Goal: Information Seeking & Learning: Learn about a topic

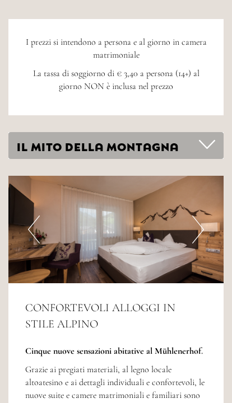
scroll to position [3004, 0]
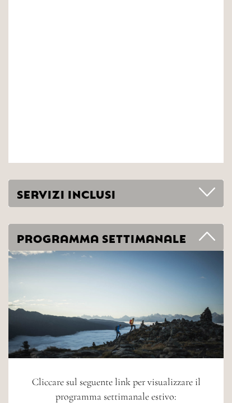
click at [210, 183] on icon at bounding box center [207, 192] width 16 height 19
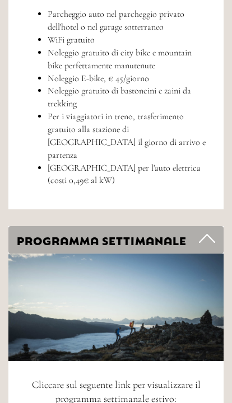
scroll to position [5135, 0]
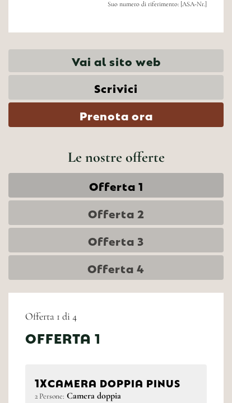
scroll to position [496, 0]
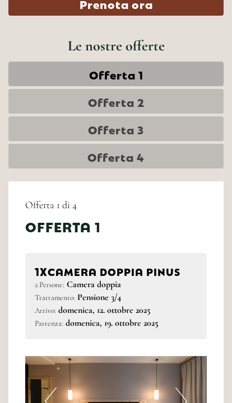
click at [132, 164] on span "Offerta 4" at bounding box center [115, 156] width 57 height 16
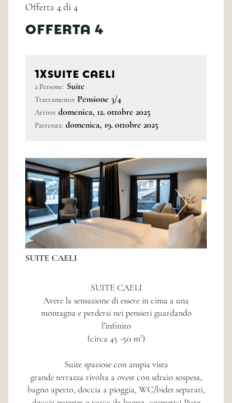
scroll to position [638, 0]
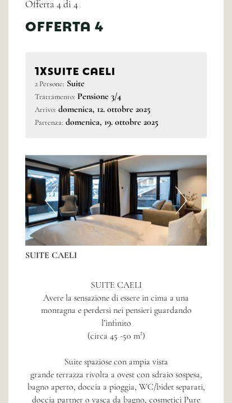
click at [178, 200] on button "Next" at bounding box center [181, 200] width 12 height 28
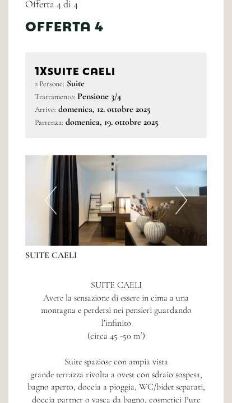
click at [186, 192] on button "Next" at bounding box center [181, 200] width 12 height 28
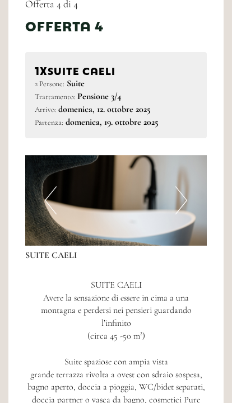
click at [187, 187] on img at bounding box center [115, 200] width 181 height 91
click at [183, 194] on button "Next" at bounding box center [181, 200] width 12 height 28
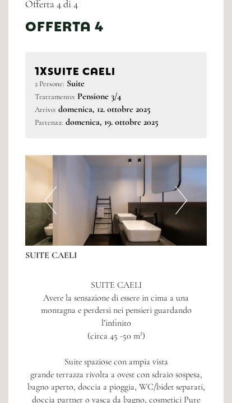
click at [190, 193] on img at bounding box center [115, 200] width 181 height 91
click at [182, 188] on button "Next" at bounding box center [181, 200] width 12 height 28
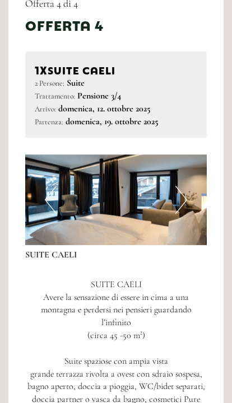
click at [106, 209] on img at bounding box center [115, 200] width 181 height 91
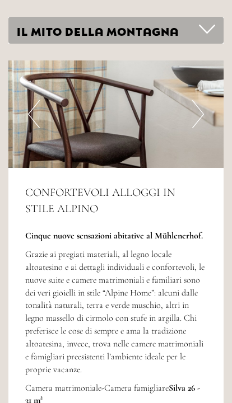
scroll to position [1555, 0]
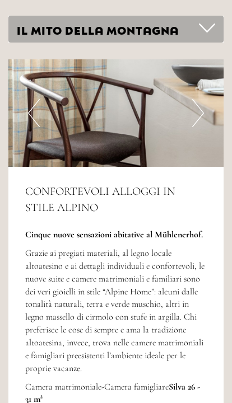
click at [201, 99] on button "Next" at bounding box center [198, 113] width 12 height 28
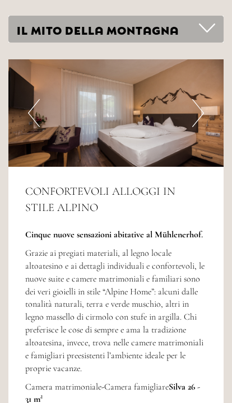
click at [205, 95] on img at bounding box center [115, 112] width 215 height 107
click at [200, 99] on button "Next" at bounding box center [198, 113] width 12 height 28
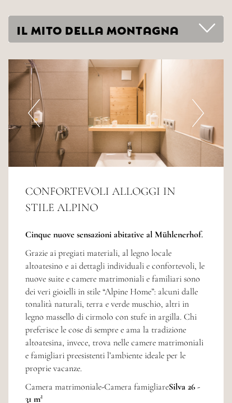
click at [206, 85] on img at bounding box center [115, 112] width 215 height 107
click at [213, 86] on img at bounding box center [115, 112] width 215 height 107
click at [200, 99] on button "Next" at bounding box center [198, 113] width 12 height 28
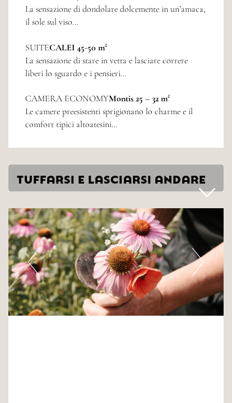
scroll to position [2111, 0]
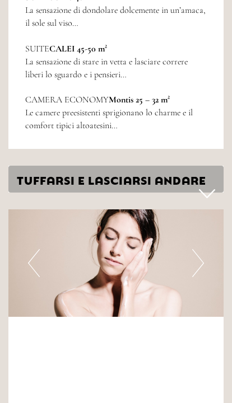
click at [199, 249] on button "Next" at bounding box center [198, 263] width 12 height 28
click at [196, 249] on button "Next" at bounding box center [198, 263] width 12 height 28
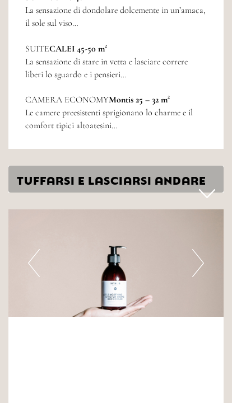
click at [204, 219] on img at bounding box center [115, 262] width 215 height 107
click at [192, 249] on button "Next" at bounding box center [198, 263] width 12 height 28
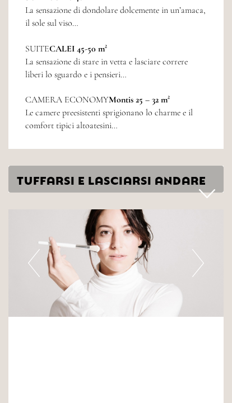
click at [200, 249] on button "Next" at bounding box center [198, 263] width 12 height 28
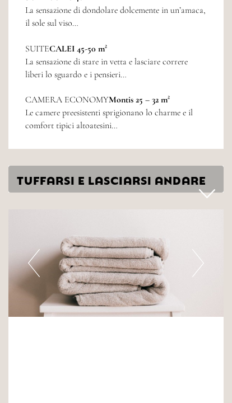
click at [200, 249] on button "Next" at bounding box center [198, 263] width 12 height 28
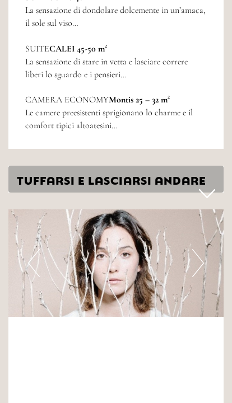
click at [203, 249] on button "Next" at bounding box center [198, 263] width 12 height 28
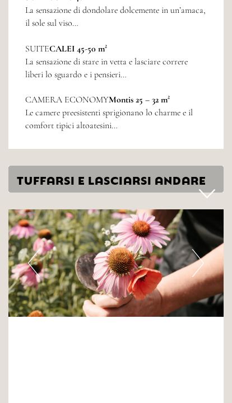
click at [199, 249] on button "Next" at bounding box center [198, 263] width 12 height 28
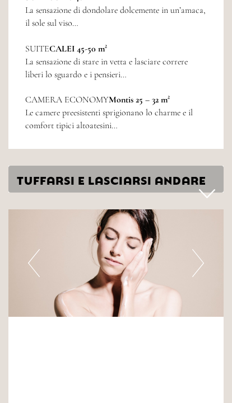
click at [196, 249] on button "Next" at bounding box center [198, 263] width 12 height 28
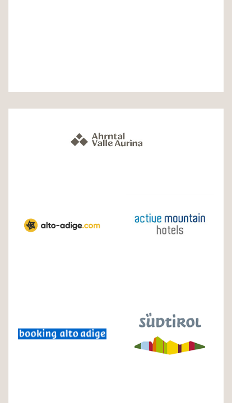
scroll to position [4004, 0]
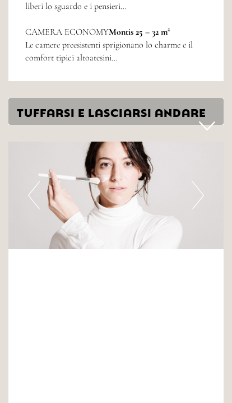
scroll to position [3749, 0]
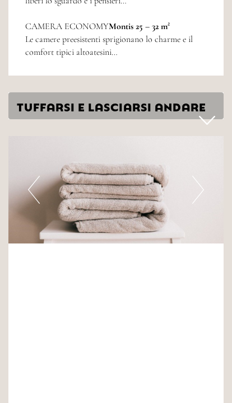
click at [205, 111] on icon at bounding box center [207, 120] width 16 height 19
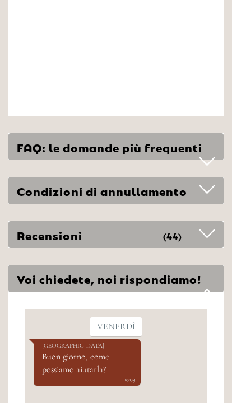
scroll to position [5215, 0]
